Goal: Book appointment/travel/reservation

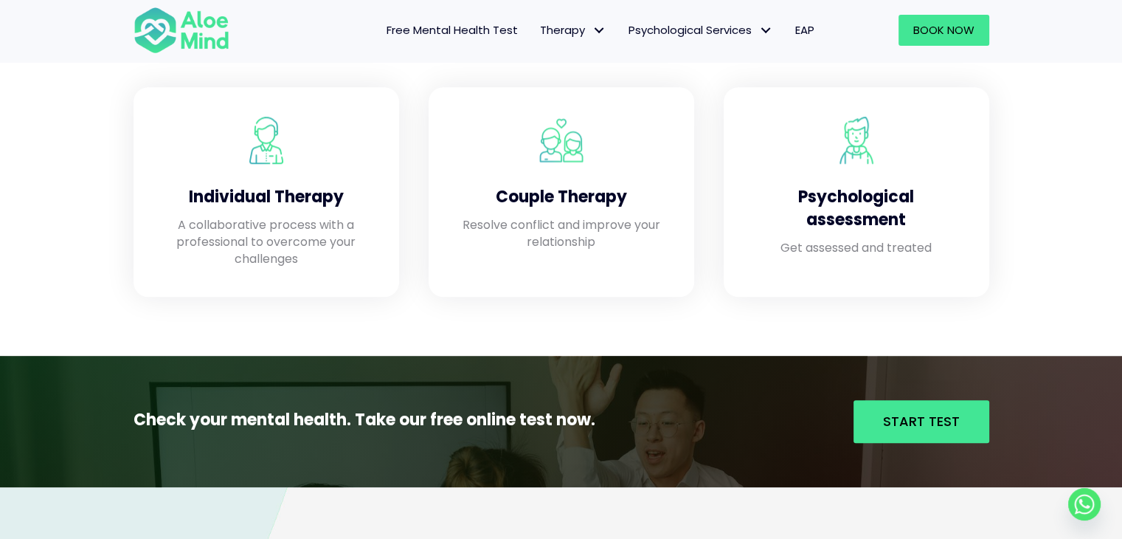
scroll to position [1298, 0]
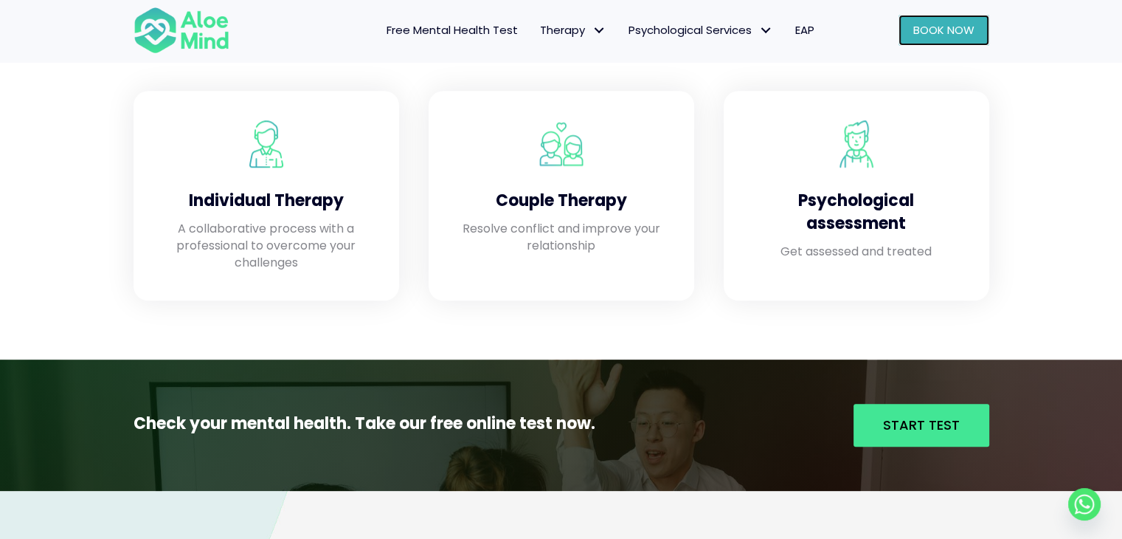
click at [928, 38] on link "Book Now" at bounding box center [944, 30] width 91 height 31
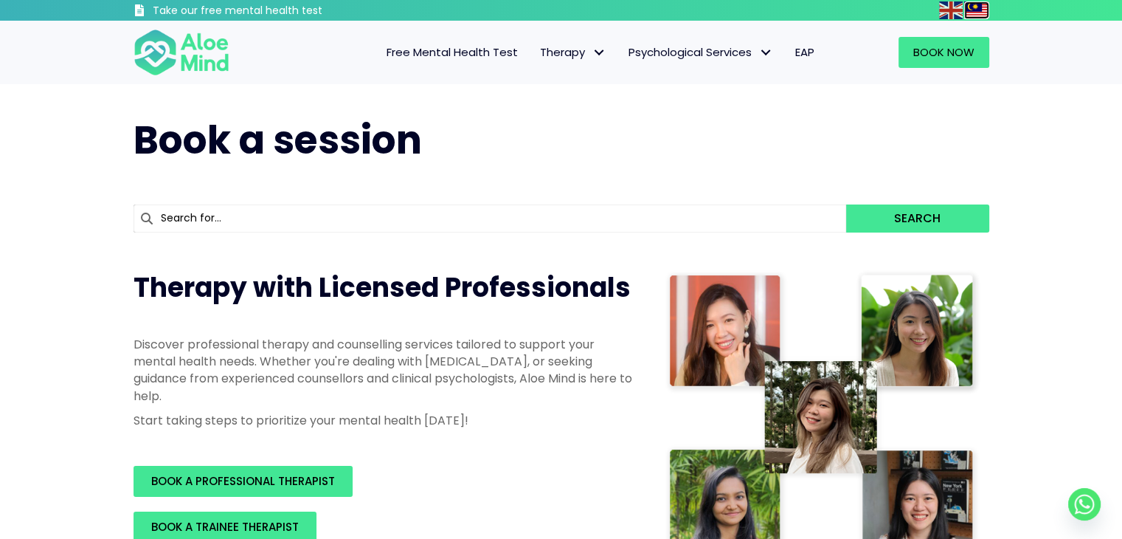
click at [971, 10] on img at bounding box center [976, 10] width 24 height 18
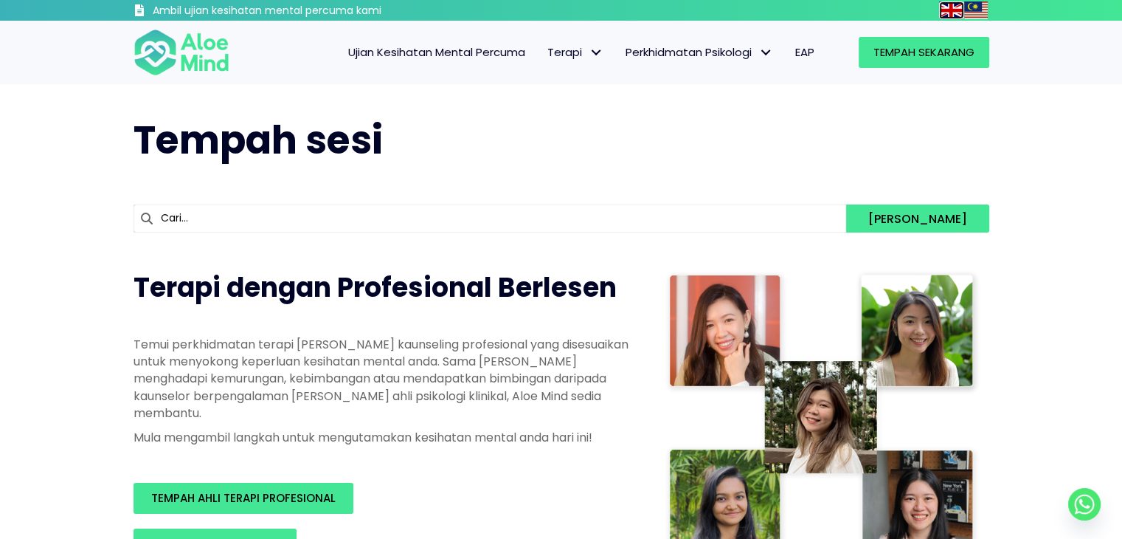
click at [939, 4] on img at bounding box center [951, 10] width 24 height 18
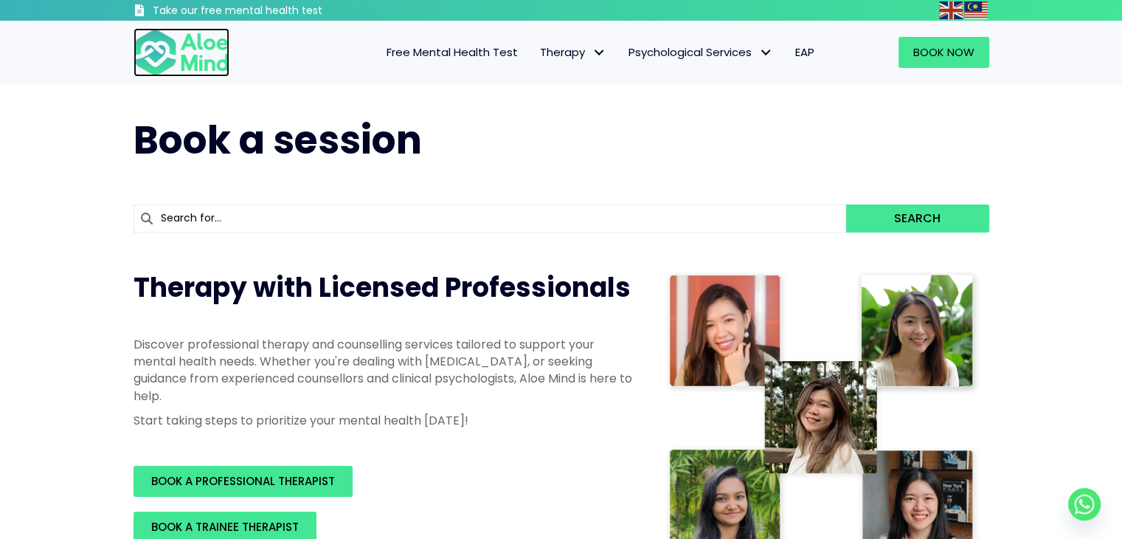
click at [186, 65] on img at bounding box center [182, 52] width 96 height 49
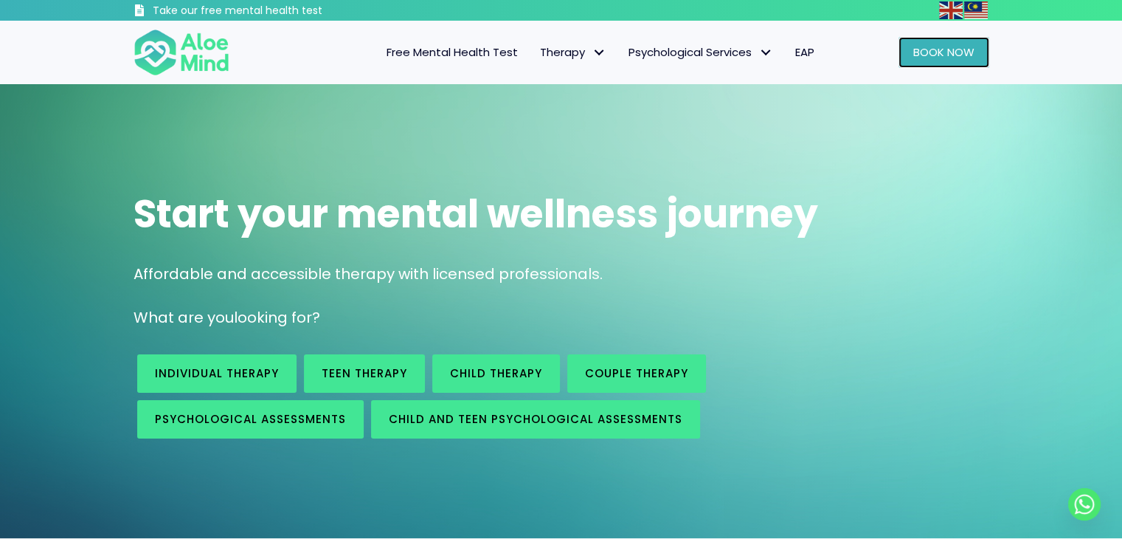
click at [936, 62] on link "Book Now" at bounding box center [944, 52] width 91 height 31
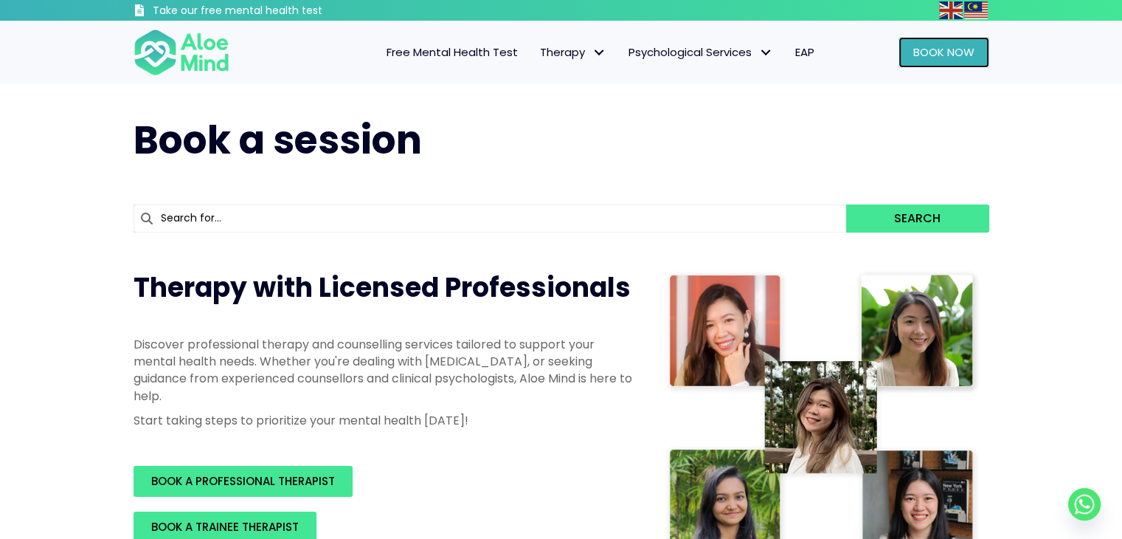
click at [918, 57] on span "Book Now" at bounding box center [943, 51] width 61 height 15
